Goal: Information Seeking & Learning: Learn about a topic

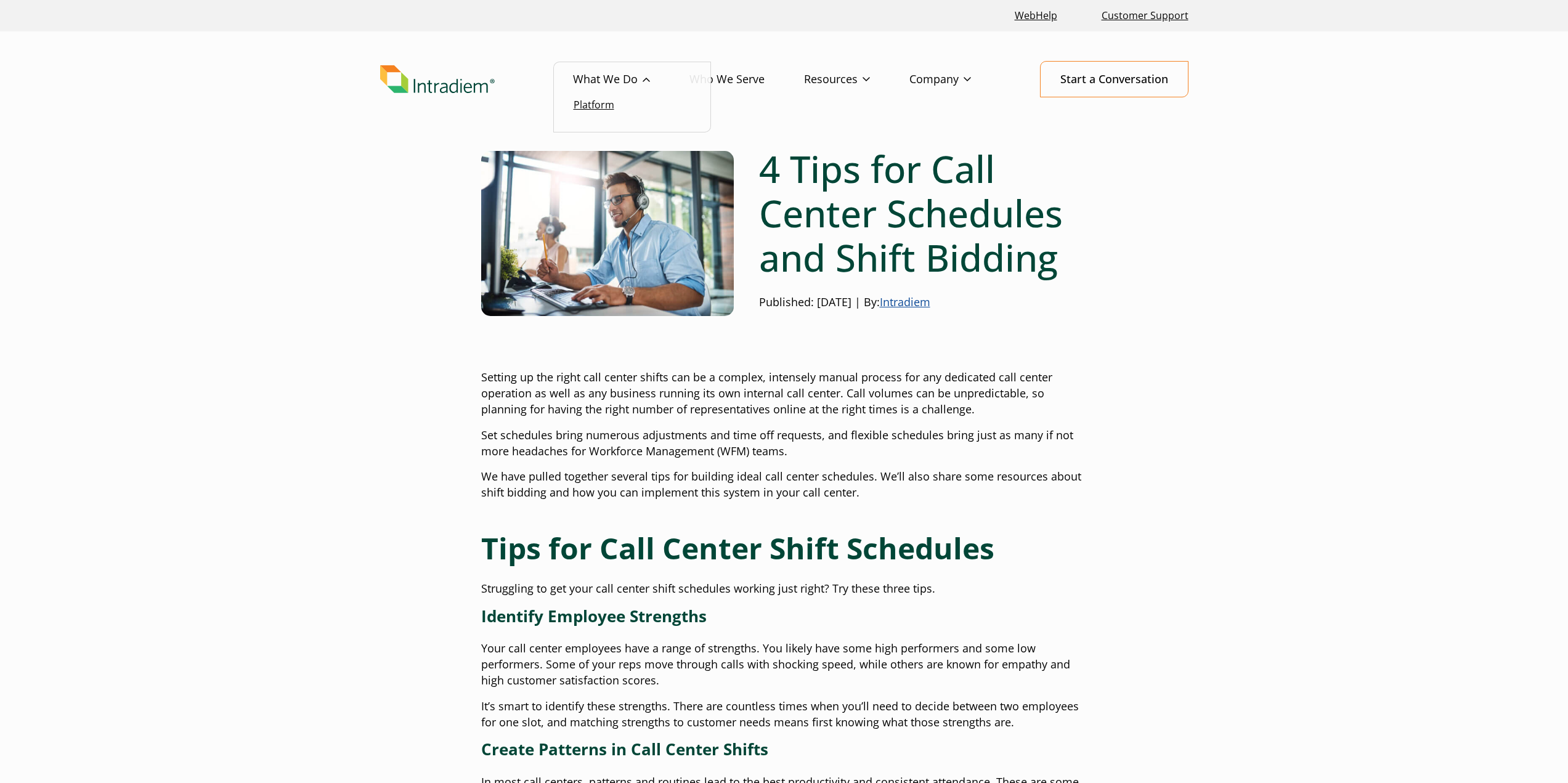
click at [591, 105] on link "Platform" at bounding box center [594, 105] width 41 height 14
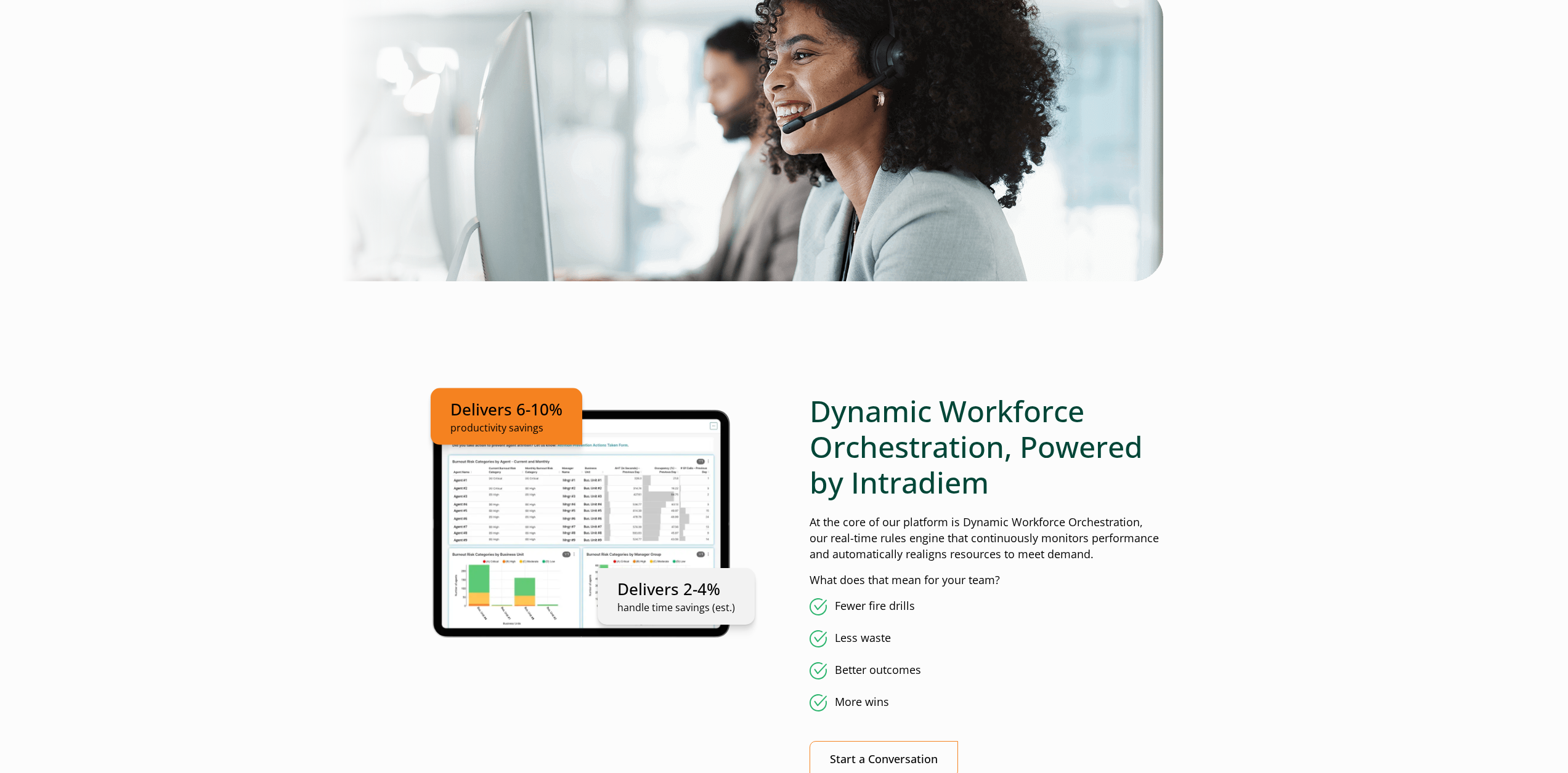
scroll to position [554, 0]
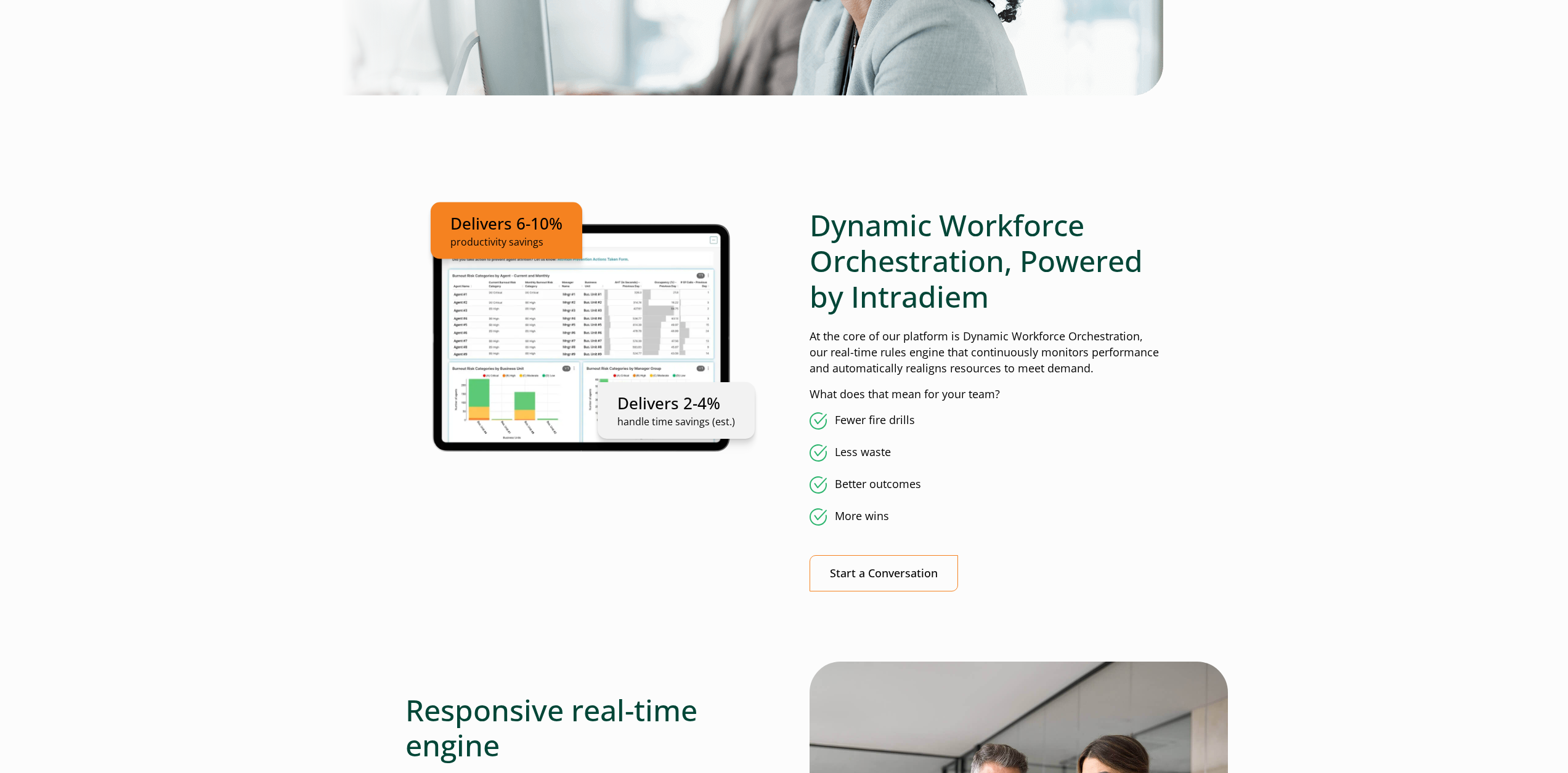
click at [1123, 366] on p "At the core of our platform is Dynamic Workforce Orchestration, our real-time r…" at bounding box center [987, 353] width 354 height 48
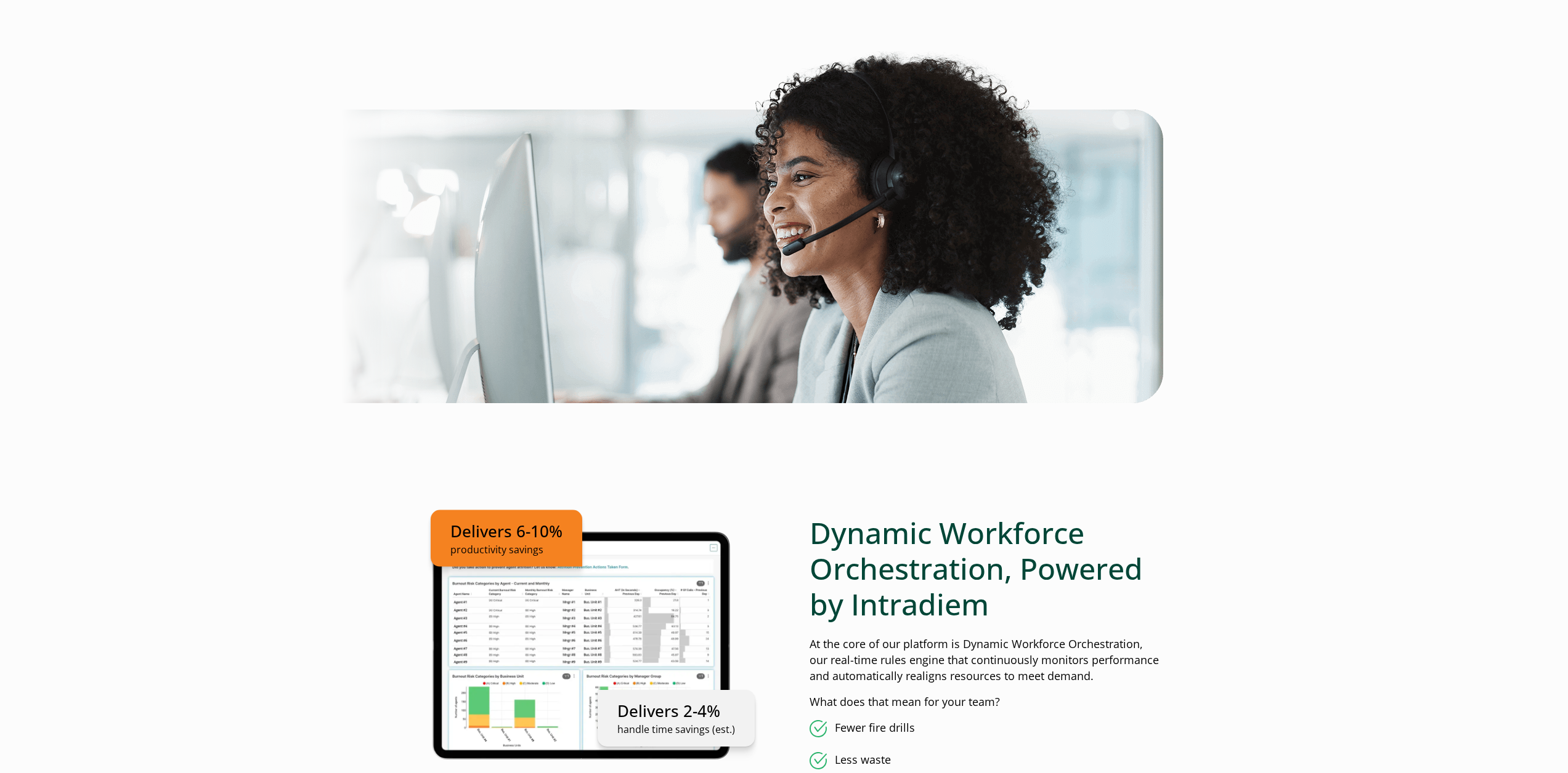
scroll to position [677, 0]
